Goal: Obtain resource: Download file/media

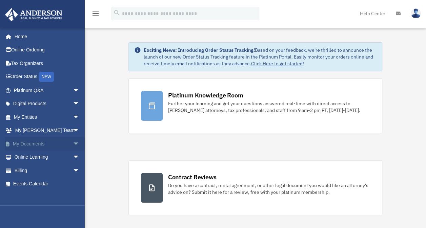
click at [74, 143] on span "arrow_drop_down" at bounding box center [80, 144] width 14 height 14
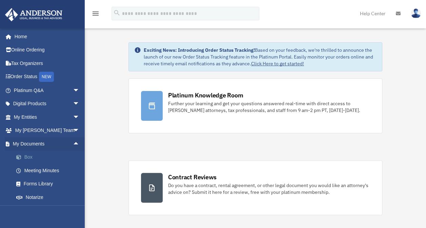
click at [48, 157] on link "Box" at bounding box center [49, 158] width 80 height 14
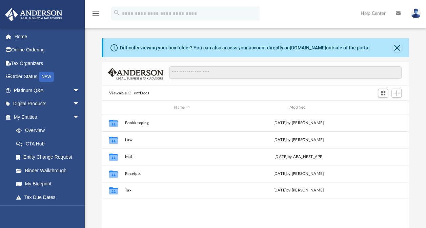
scroll to position [149, 301]
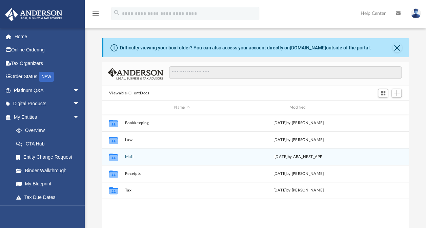
click at [127, 155] on button "Mail" at bounding box center [182, 157] width 114 height 4
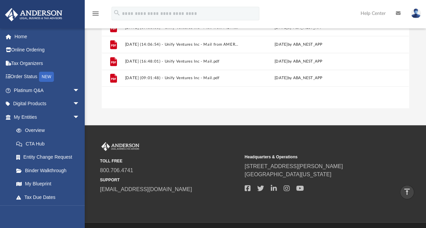
scroll to position [131, 0]
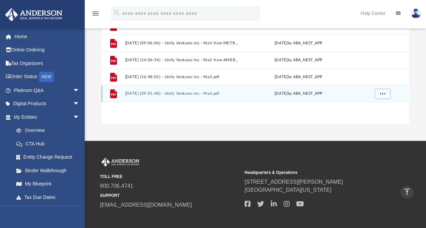
click at [203, 93] on button "2025.08.29 (09:01:48) - Unify Ventures Inc - Mail.pdf" at bounding box center [182, 93] width 114 height 4
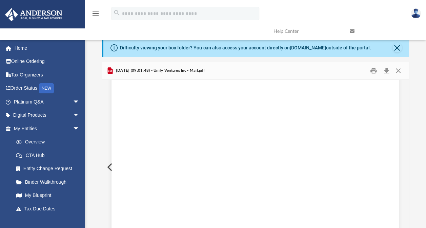
scroll to position [1185, 0]
click at [399, 72] on button "Close" at bounding box center [398, 71] width 12 height 10
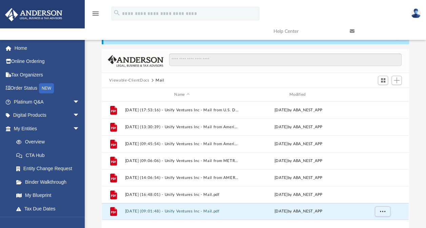
scroll to position [72, 0]
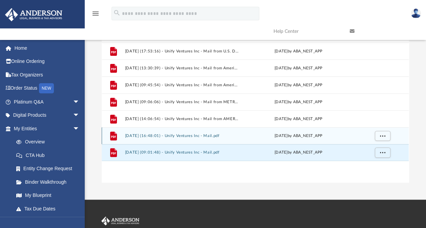
click at [212, 135] on button "2025.08.20 (16:48:01) - Unify Ventures Inc - Mail.pdf" at bounding box center [182, 136] width 114 height 4
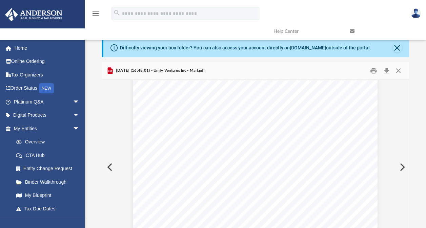
scroll to position [453, 0]
click at [397, 71] on button "Close" at bounding box center [398, 71] width 12 height 10
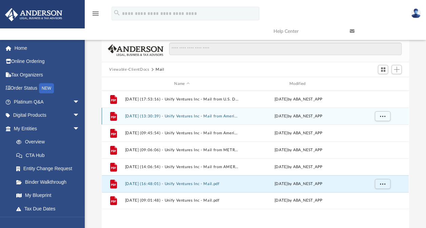
scroll to position [68, 0]
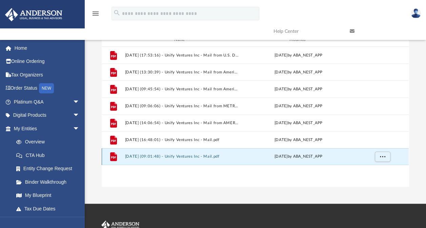
click at [208, 156] on button "2025.08.29 (09:01:48) - Unify Ventures Inc - Mail.pdf" at bounding box center [182, 156] width 114 height 4
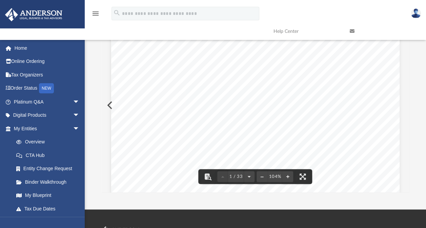
scroll to position [0, 0]
click at [415, 15] on img at bounding box center [415, 13] width 10 height 10
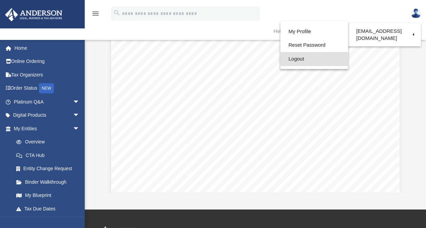
click at [286, 61] on link "Logout" at bounding box center [314, 59] width 68 height 14
